Goal: Transaction & Acquisition: Purchase product/service

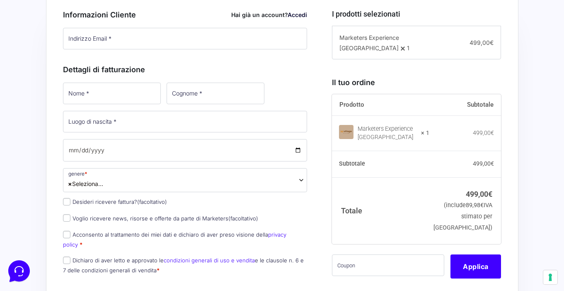
scroll to position [213, 0]
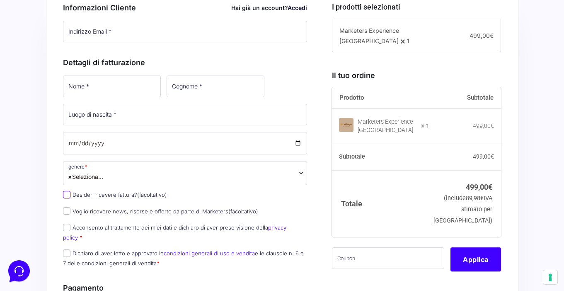
click at [67, 193] on input "Desideri ricevere fattura? (facoltativo)" at bounding box center [66, 194] width 7 height 7
checkbox input "true"
select select "IT"
type input "0000000"
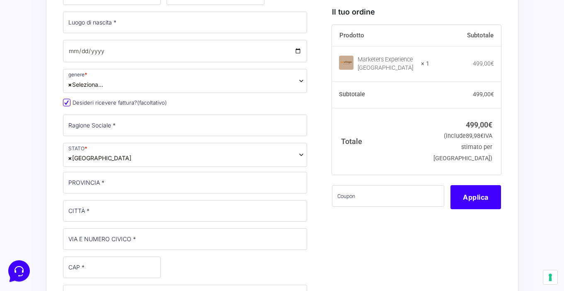
scroll to position [305, 0]
click at [292, 155] on span "× [GEOGRAPHIC_DATA]" at bounding box center [185, 154] width 245 height 24
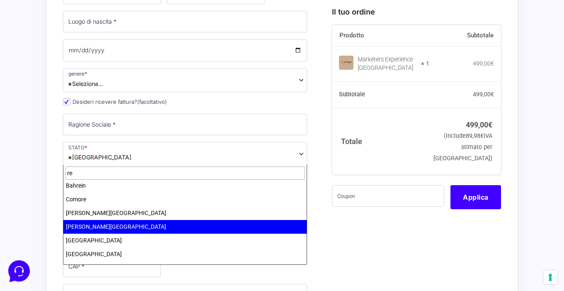
scroll to position [0, 0]
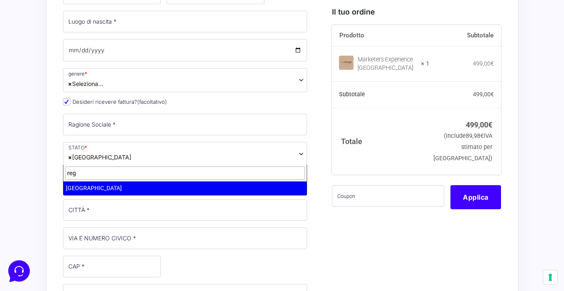
type input "reg"
select select "GB"
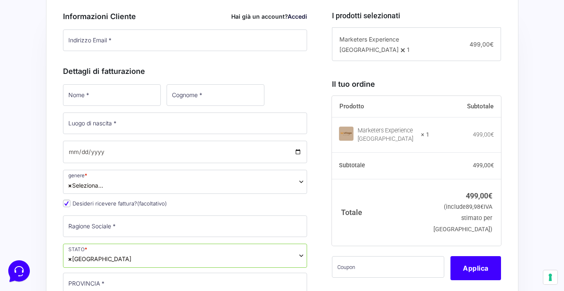
scroll to position [206, 0]
